Goal: Information Seeking & Learning: Find specific page/section

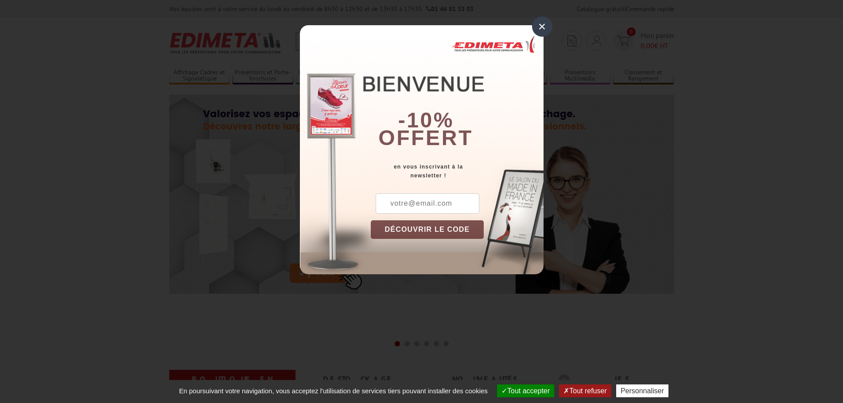
click at [540, 27] on div "×" at bounding box center [542, 26] width 20 height 20
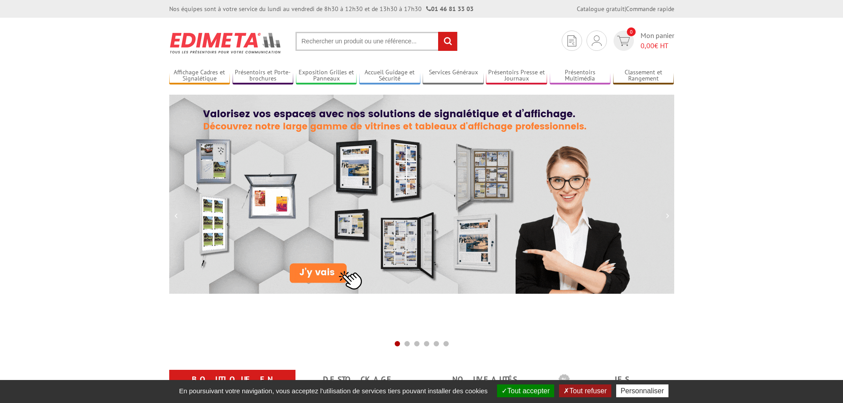
click at [391, 44] on input "text" at bounding box center [376, 41] width 162 height 19
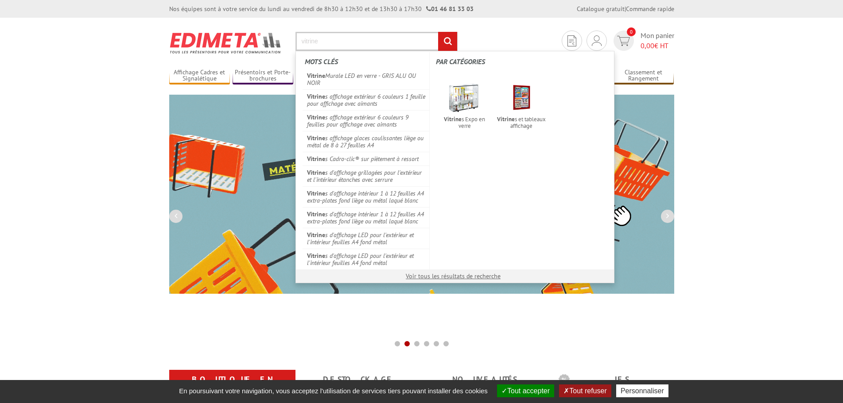
type input "vitrine"
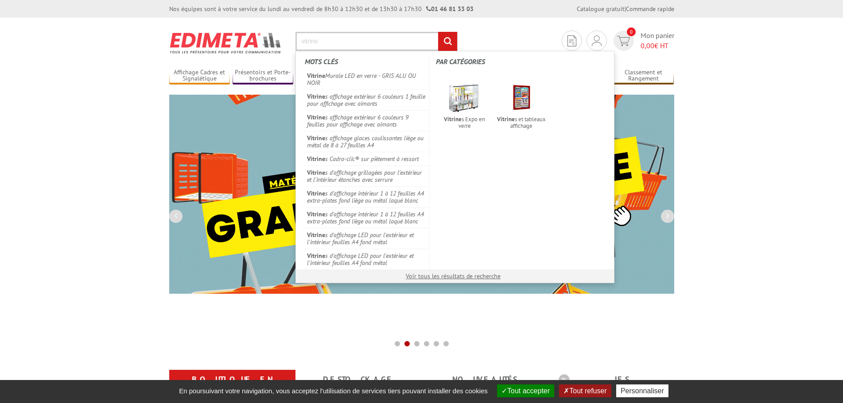
click at [438, 32] on input "rechercher" at bounding box center [447, 41] width 19 height 19
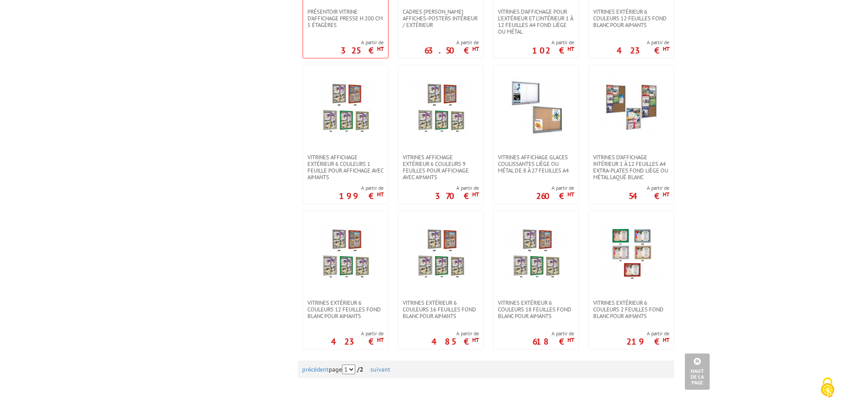
scroll to position [886, 0]
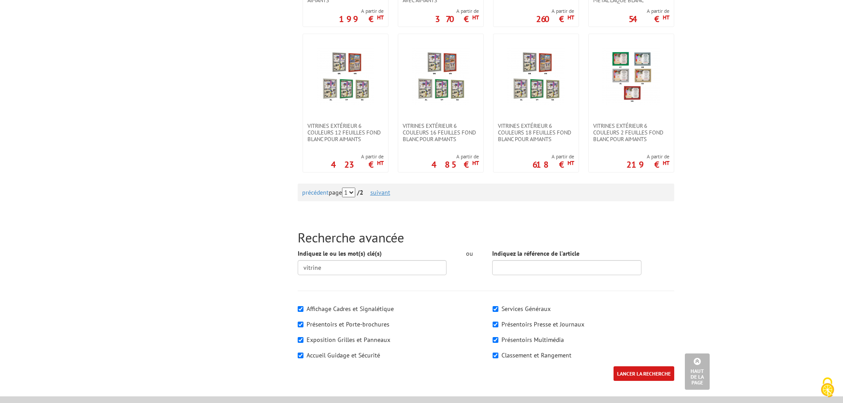
click at [389, 190] on link "suivant" at bounding box center [380, 193] width 20 height 8
